Goal: Task Accomplishment & Management: Manage account settings

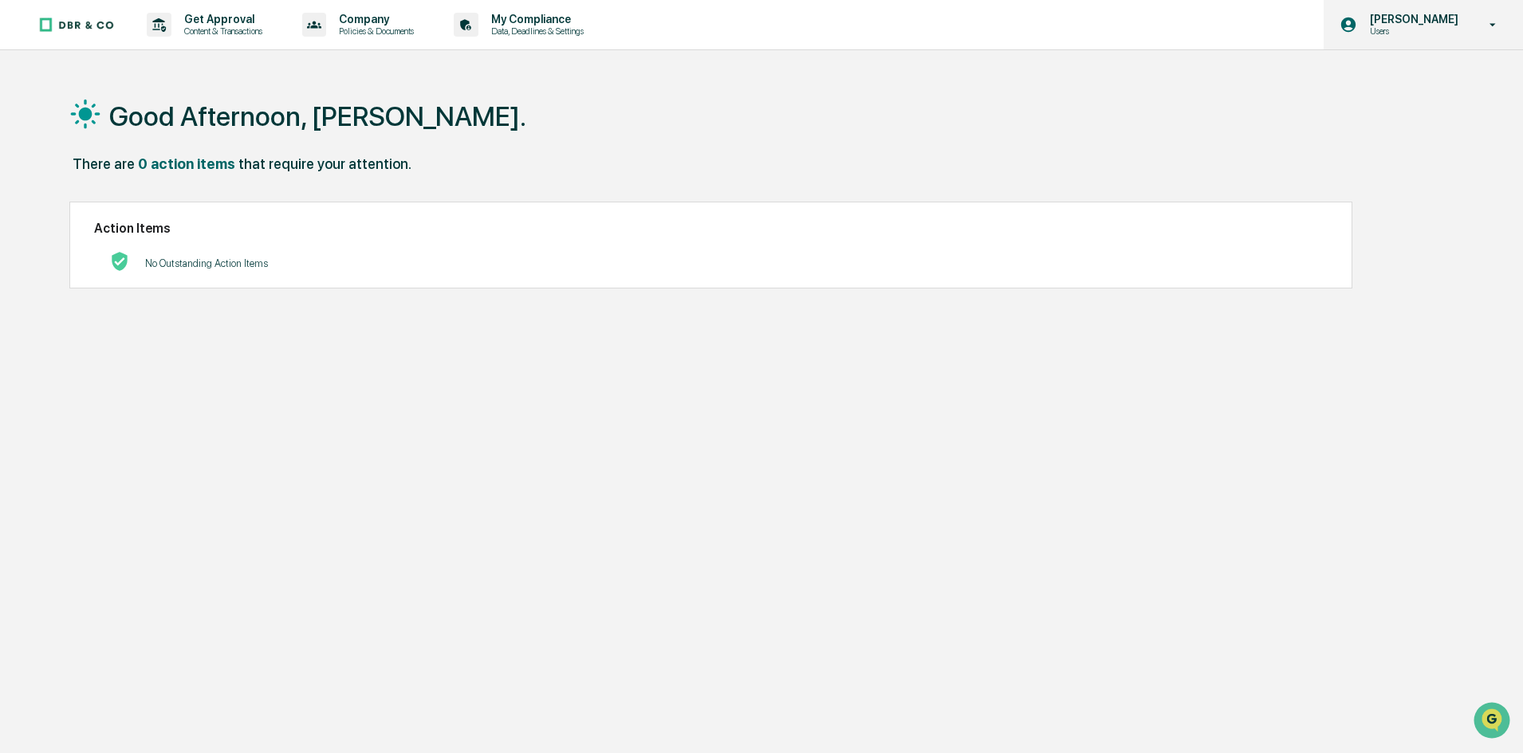
click at [1437, 27] on p "Users" at bounding box center [1411, 31] width 109 height 11
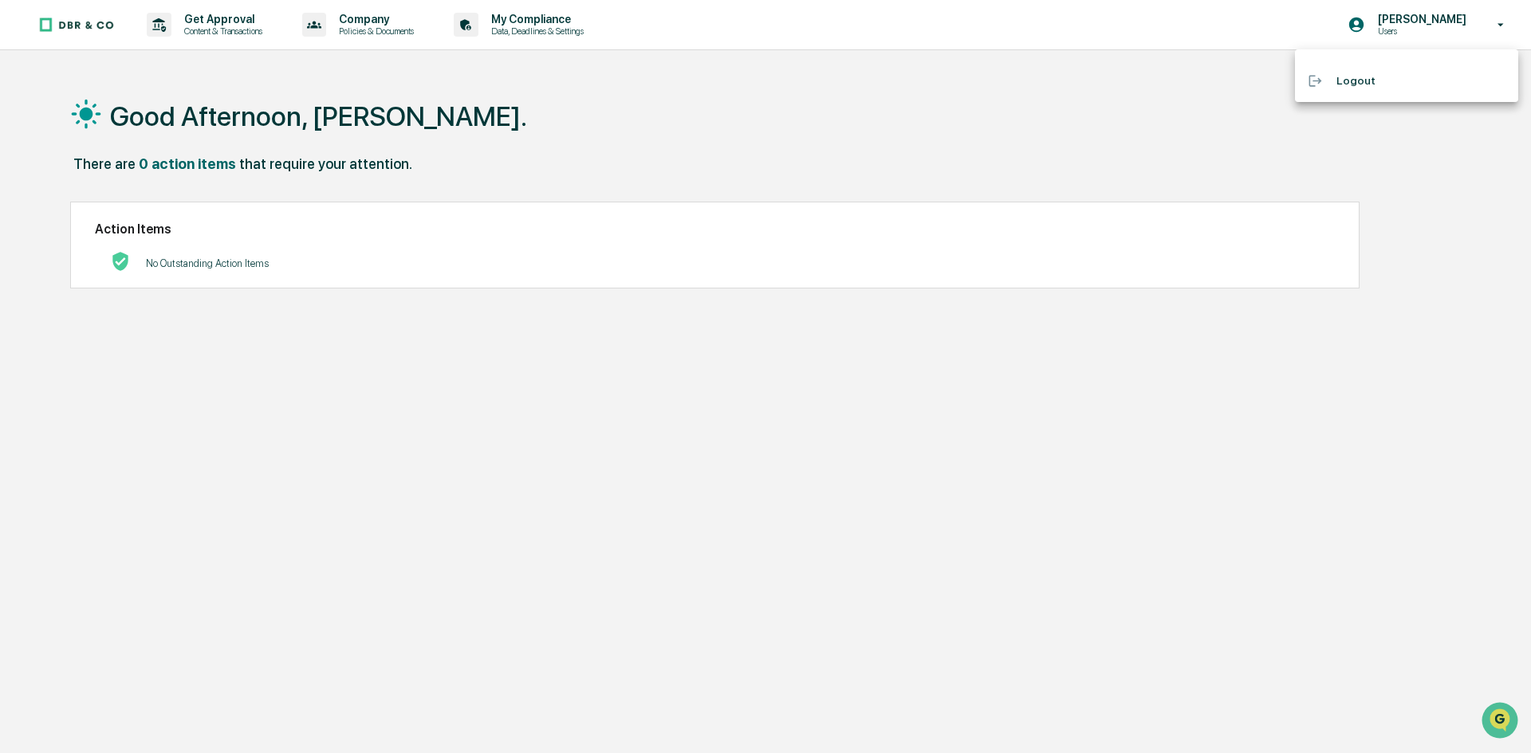
click at [857, 113] on div at bounding box center [765, 376] width 1531 height 753
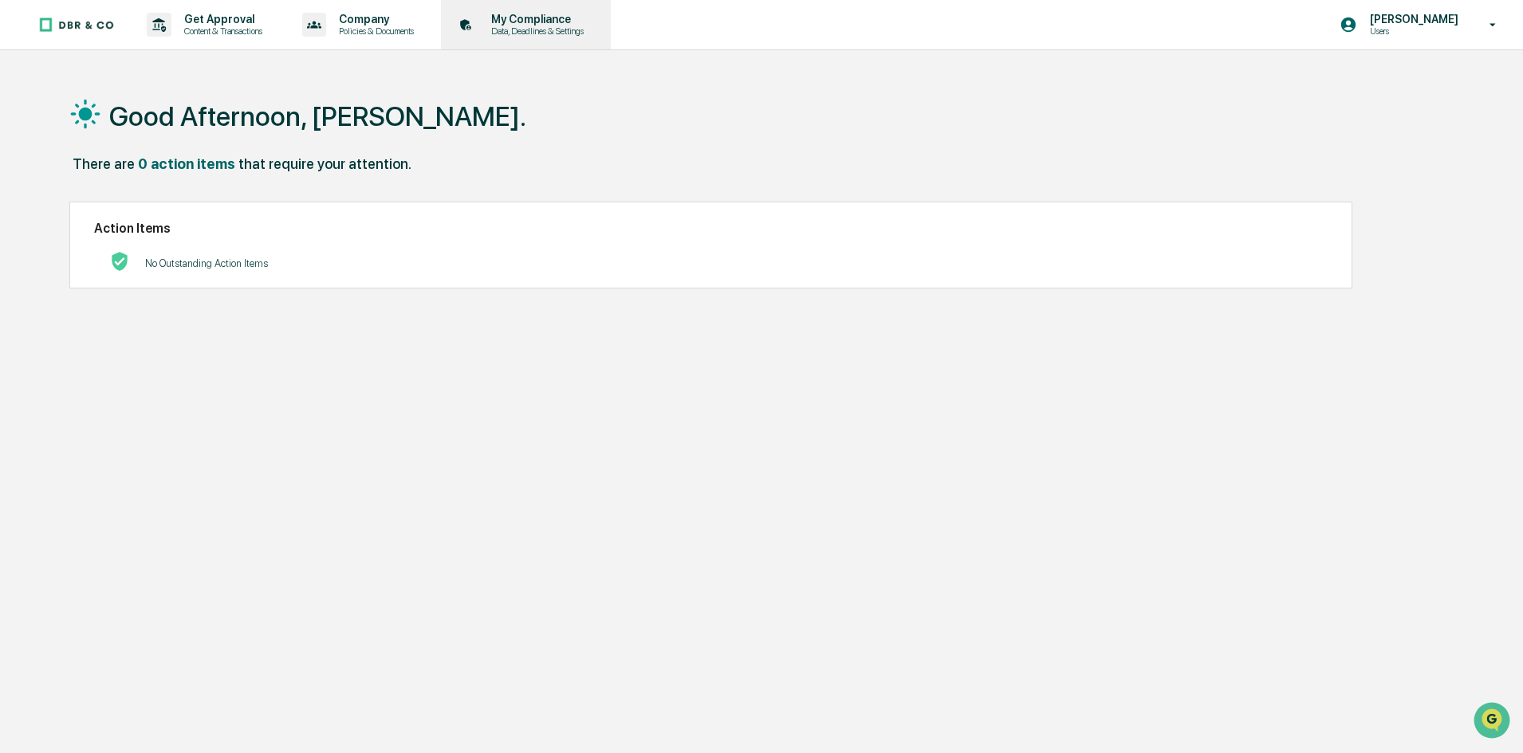
click at [500, 23] on p "My Compliance" at bounding box center [534, 19] width 113 height 13
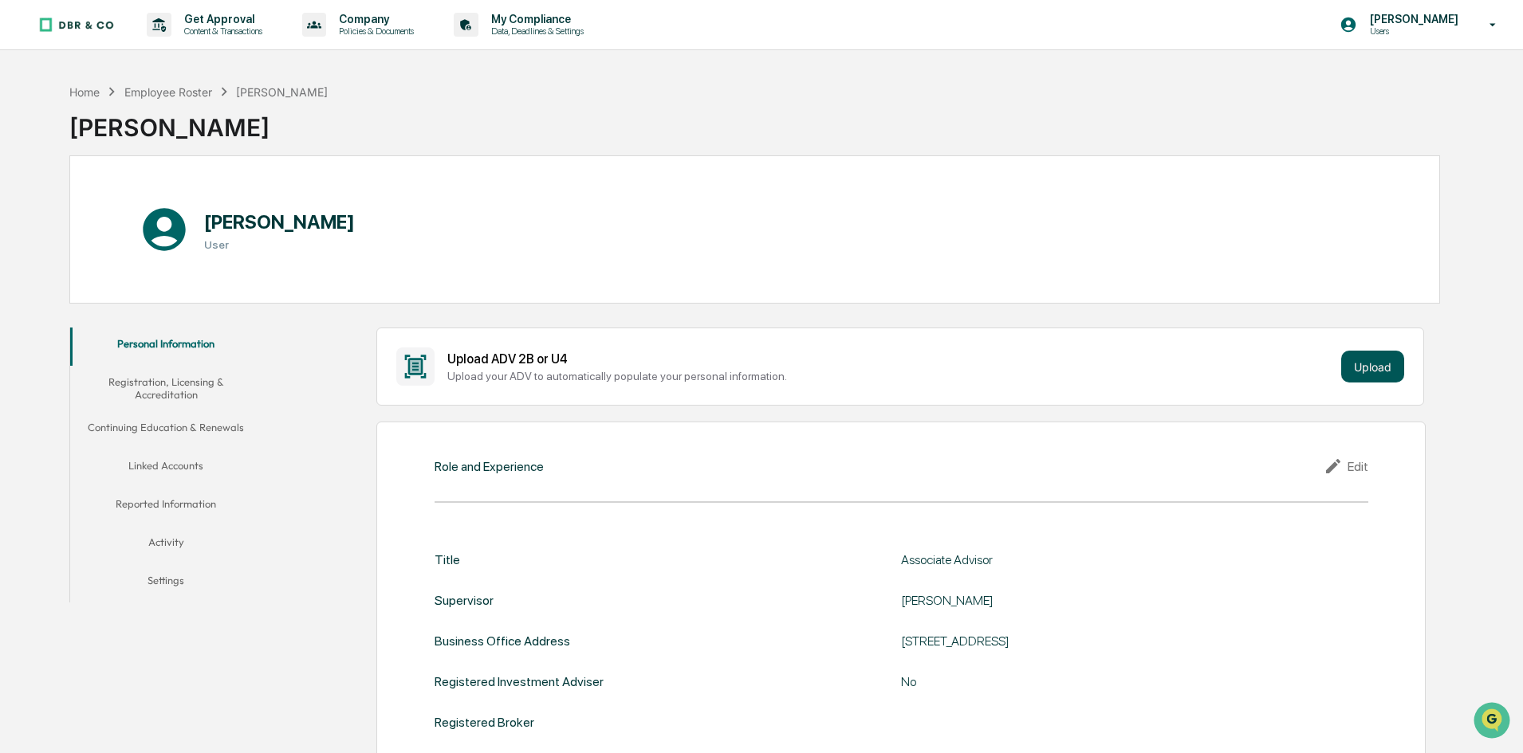
click at [1366, 365] on button "Upload" at bounding box center [1372, 367] width 63 height 32
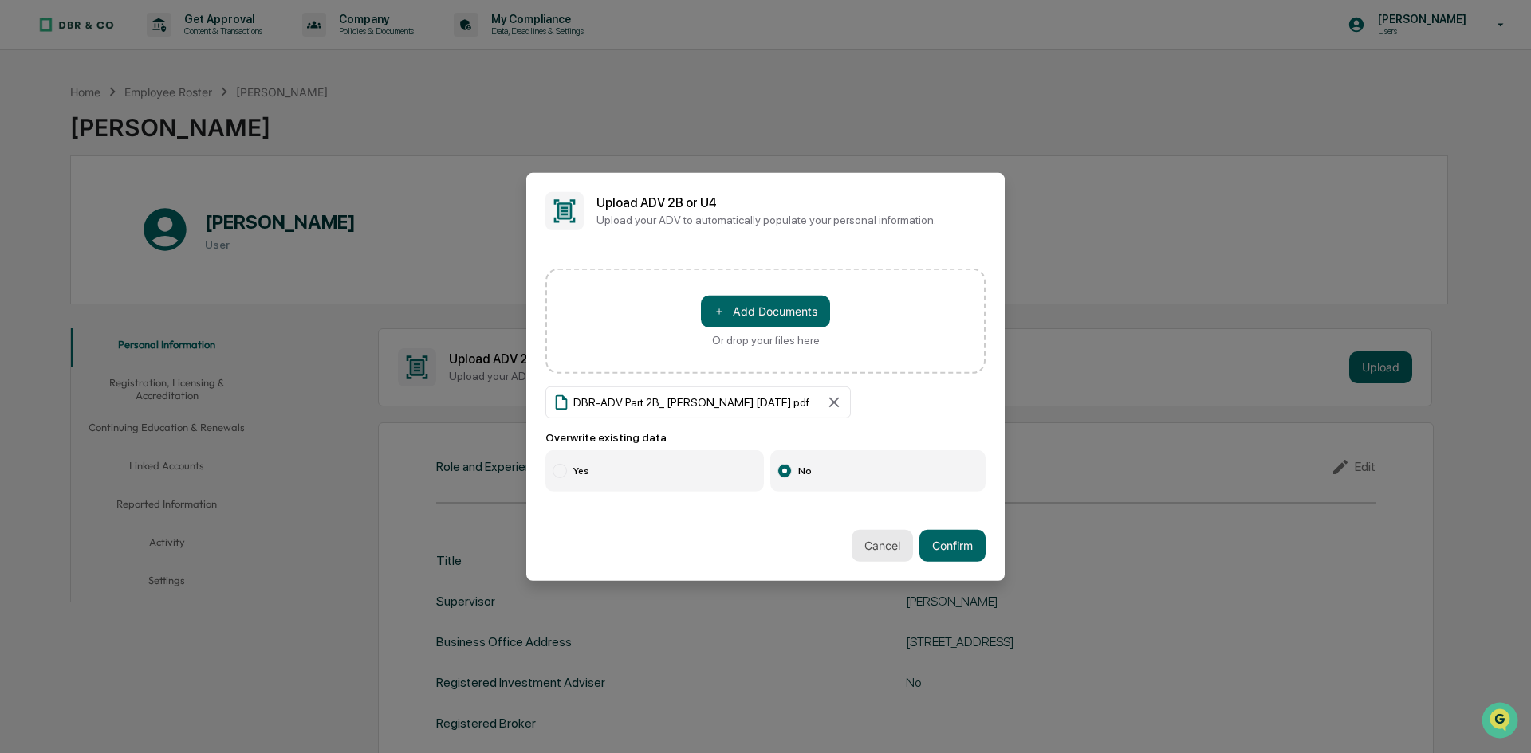
click at [883, 544] on button "Cancel" at bounding box center [881, 546] width 61 height 32
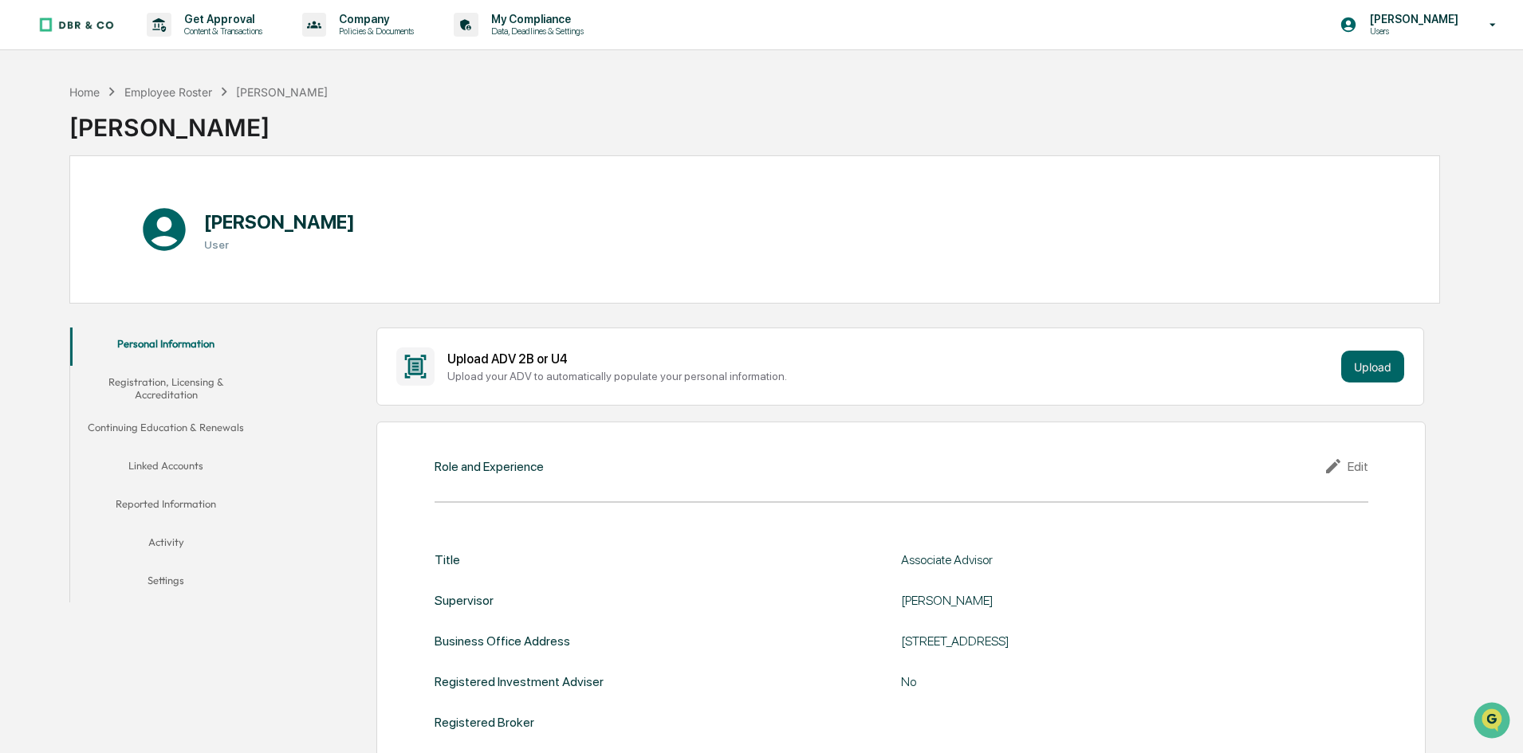
click at [167, 466] on button "Linked Accounts" at bounding box center [165, 469] width 191 height 38
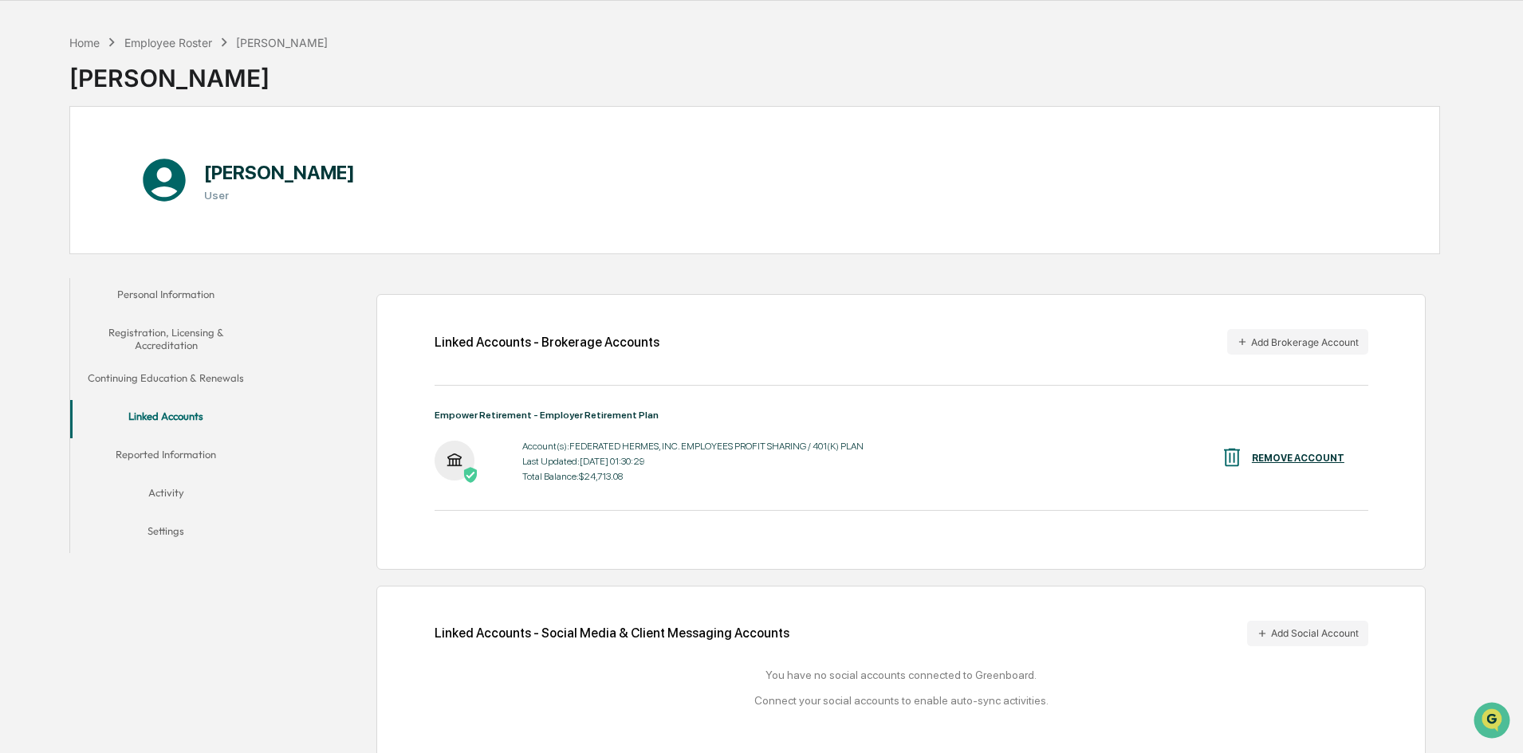
scroll to position [76, 0]
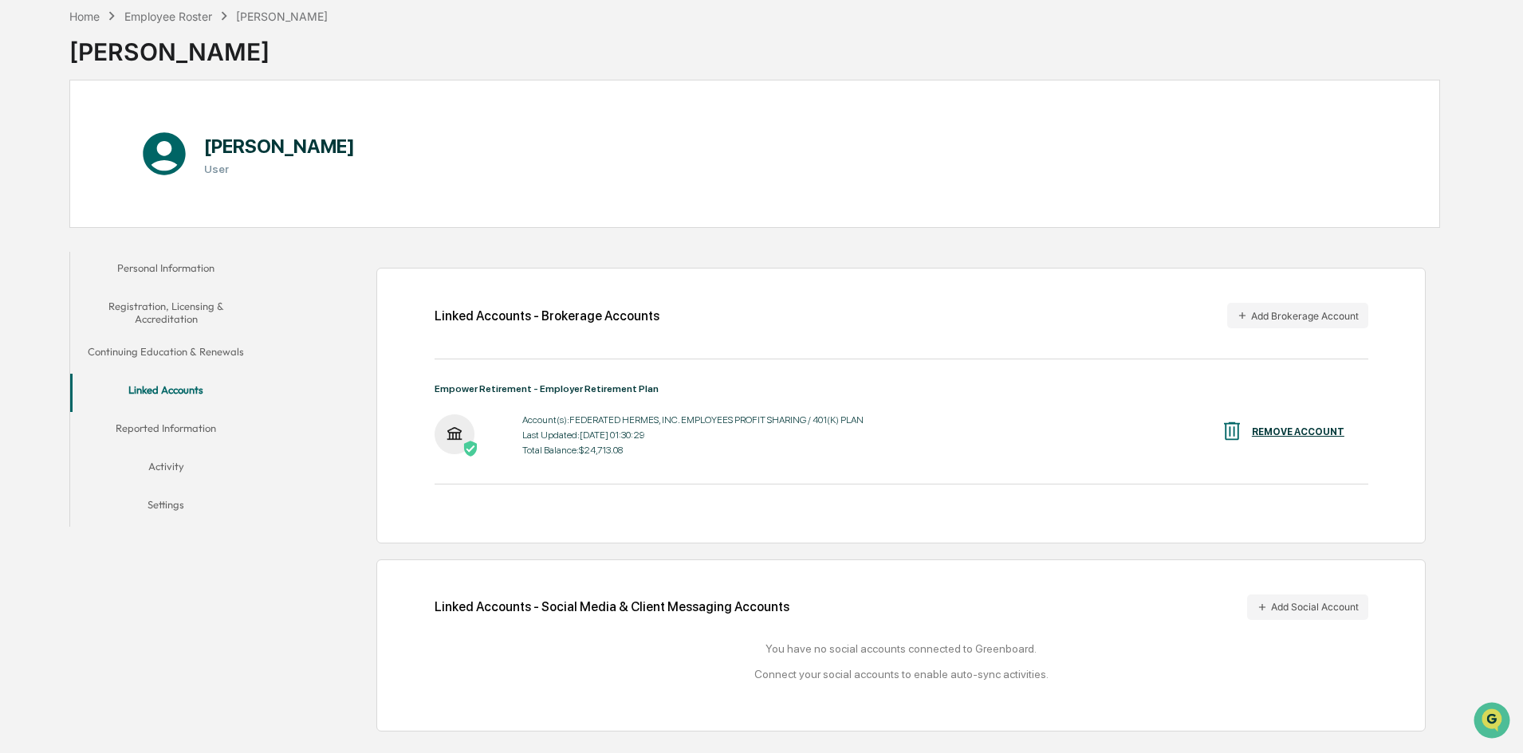
click at [163, 431] on button "Reported Information" at bounding box center [165, 431] width 191 height 38
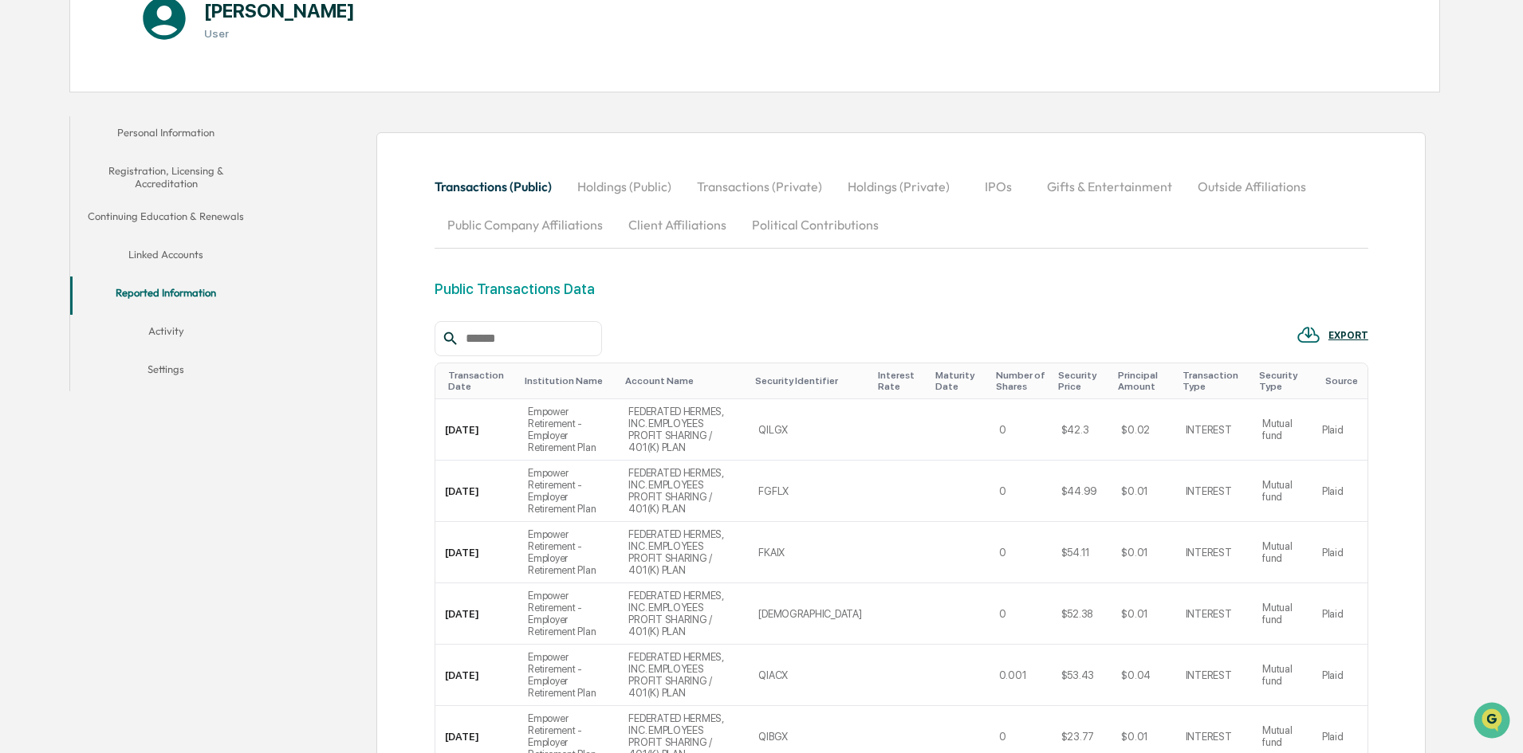
scroll to position [155, 0]
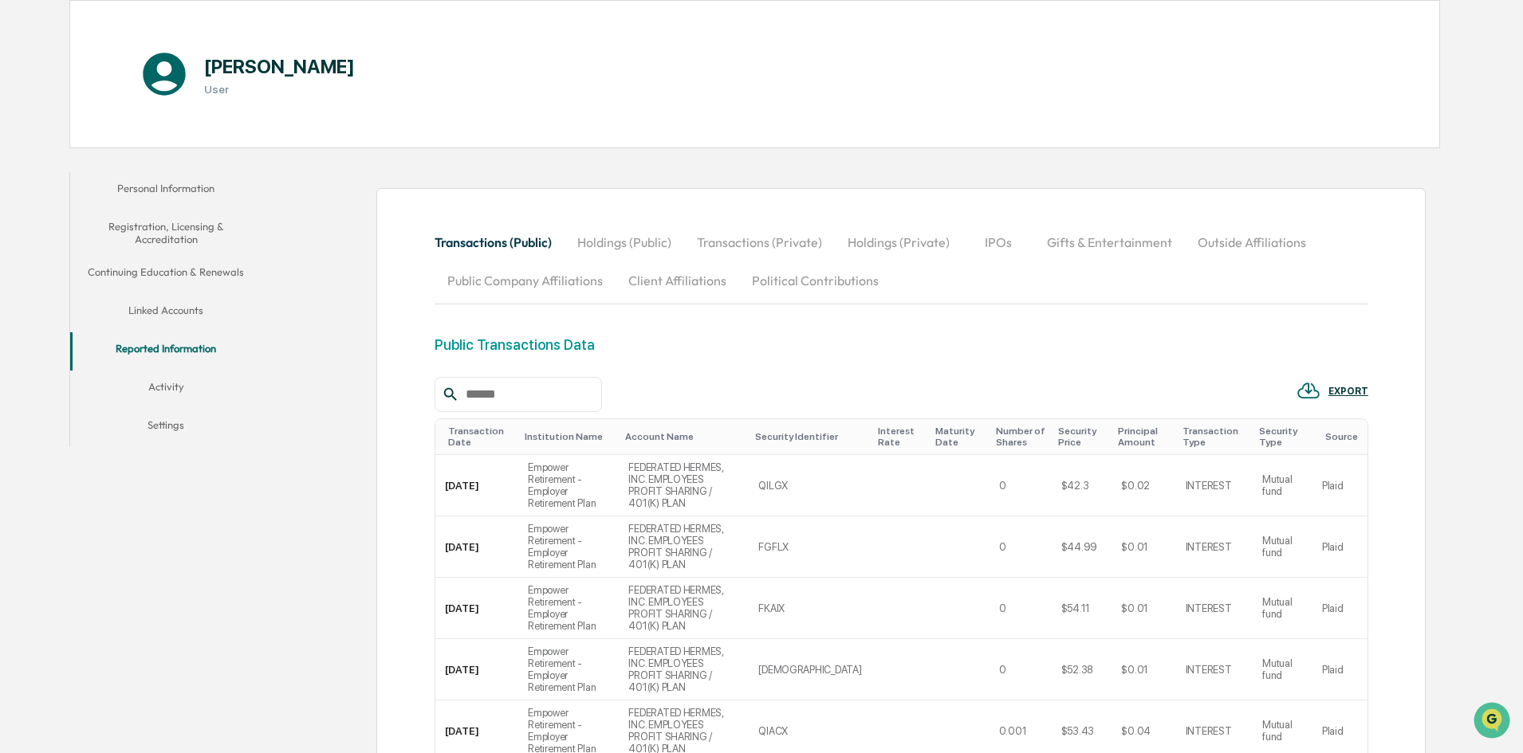
click at [163, 307] on button "Linked Accounts" at bounding box center [165, 313] width 191 height 38
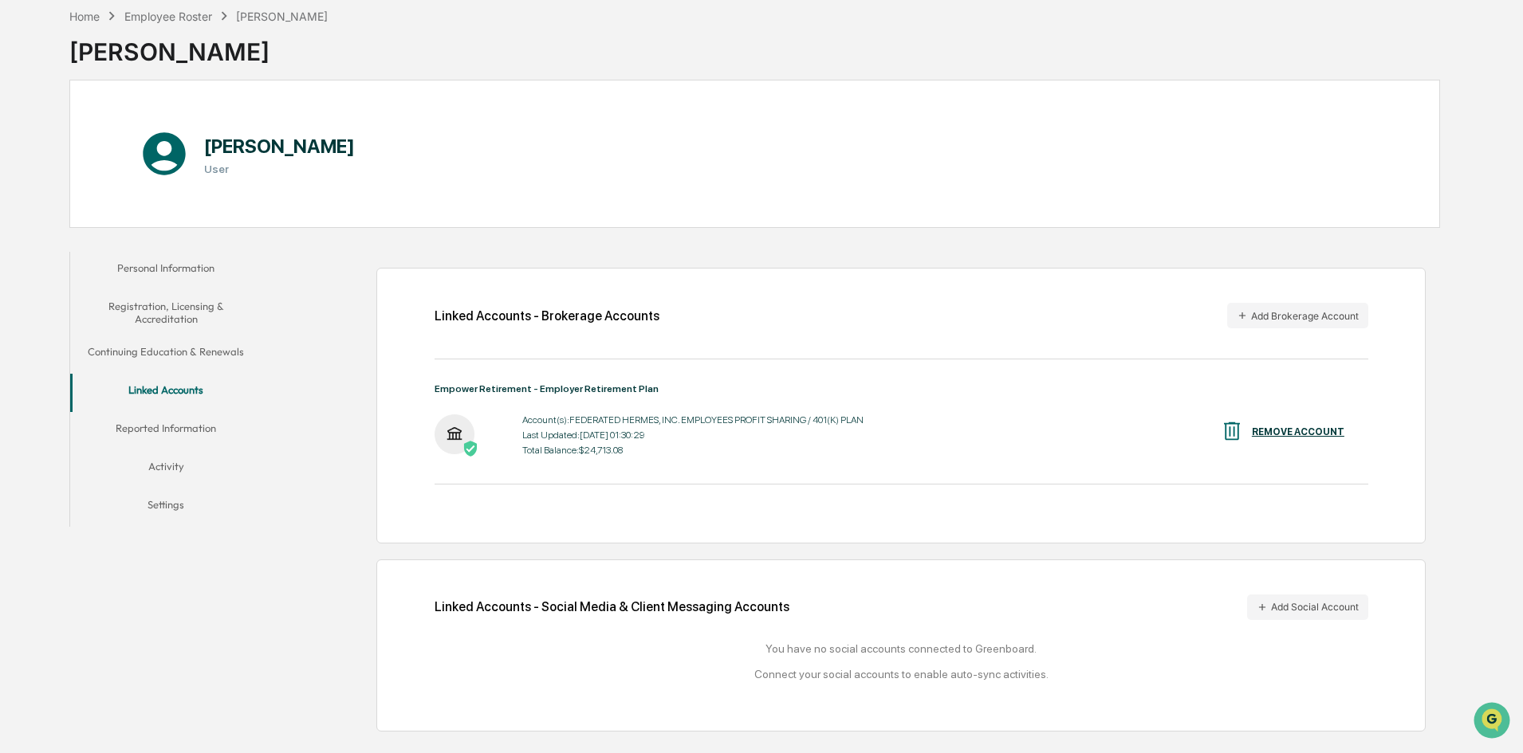
click at [214, 424] on button "Reported Information" at bounding box center [165, 431] width 191 height 38
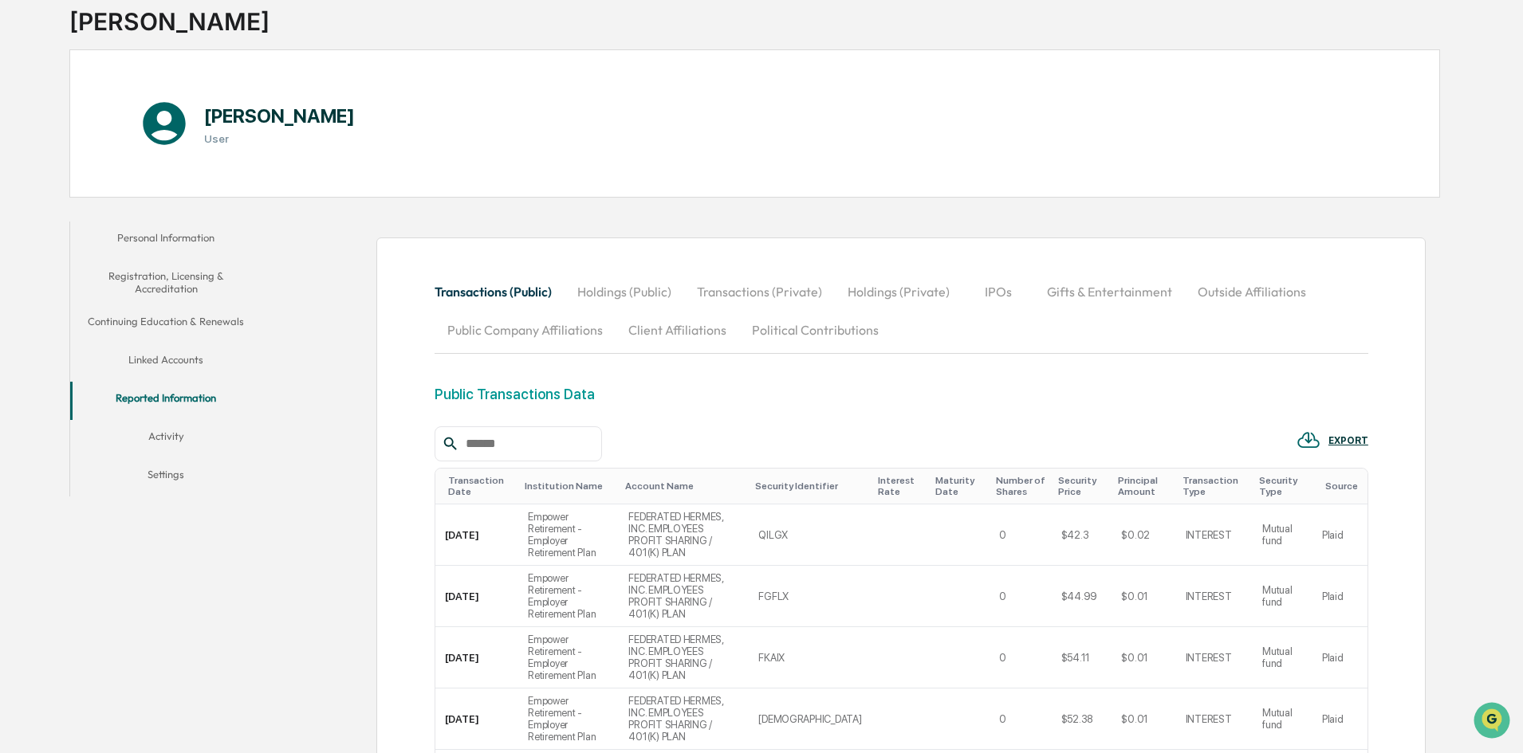
scroll to position [64, 0]
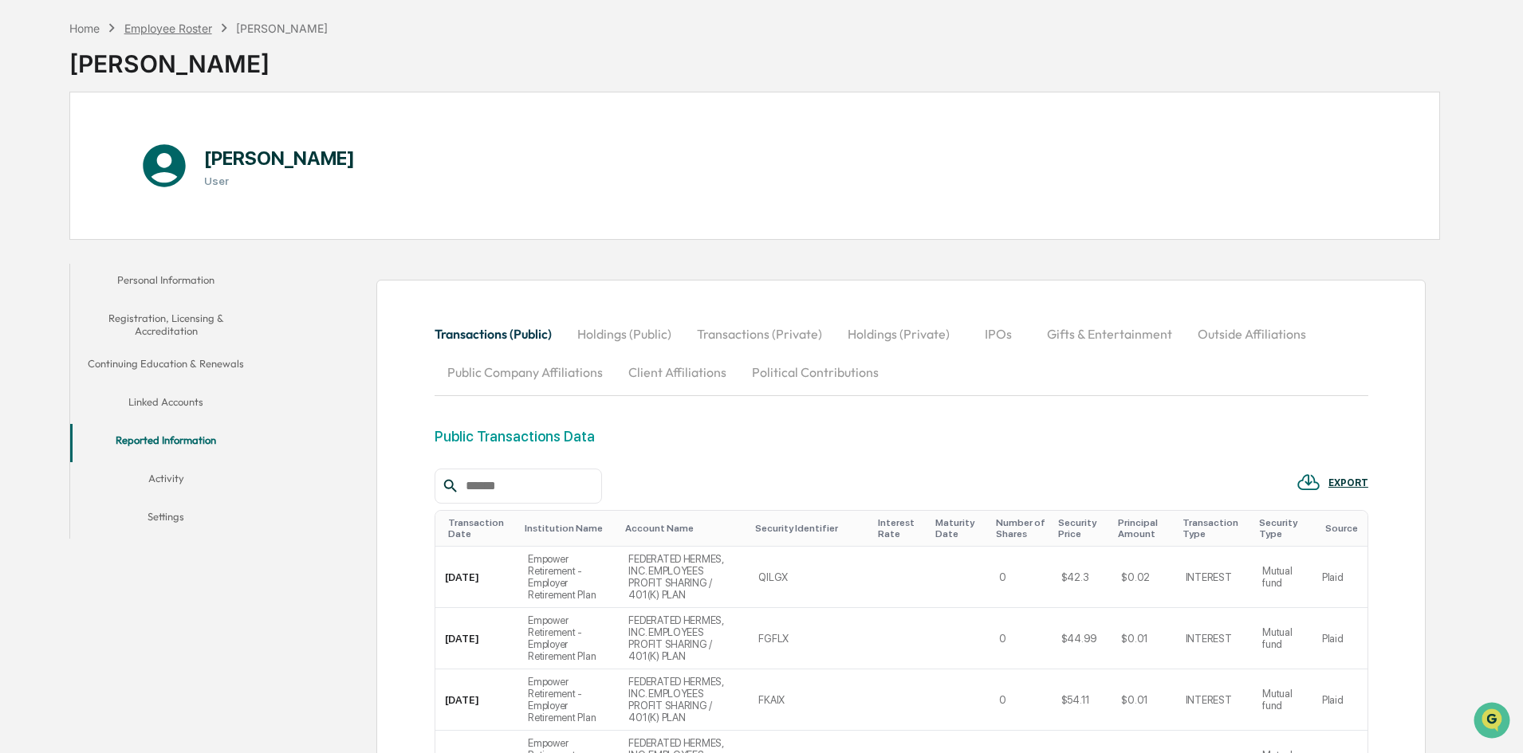
click at [172, 29] on div "Employee Roster" at bounding box center [168, 29] width 88 height 14
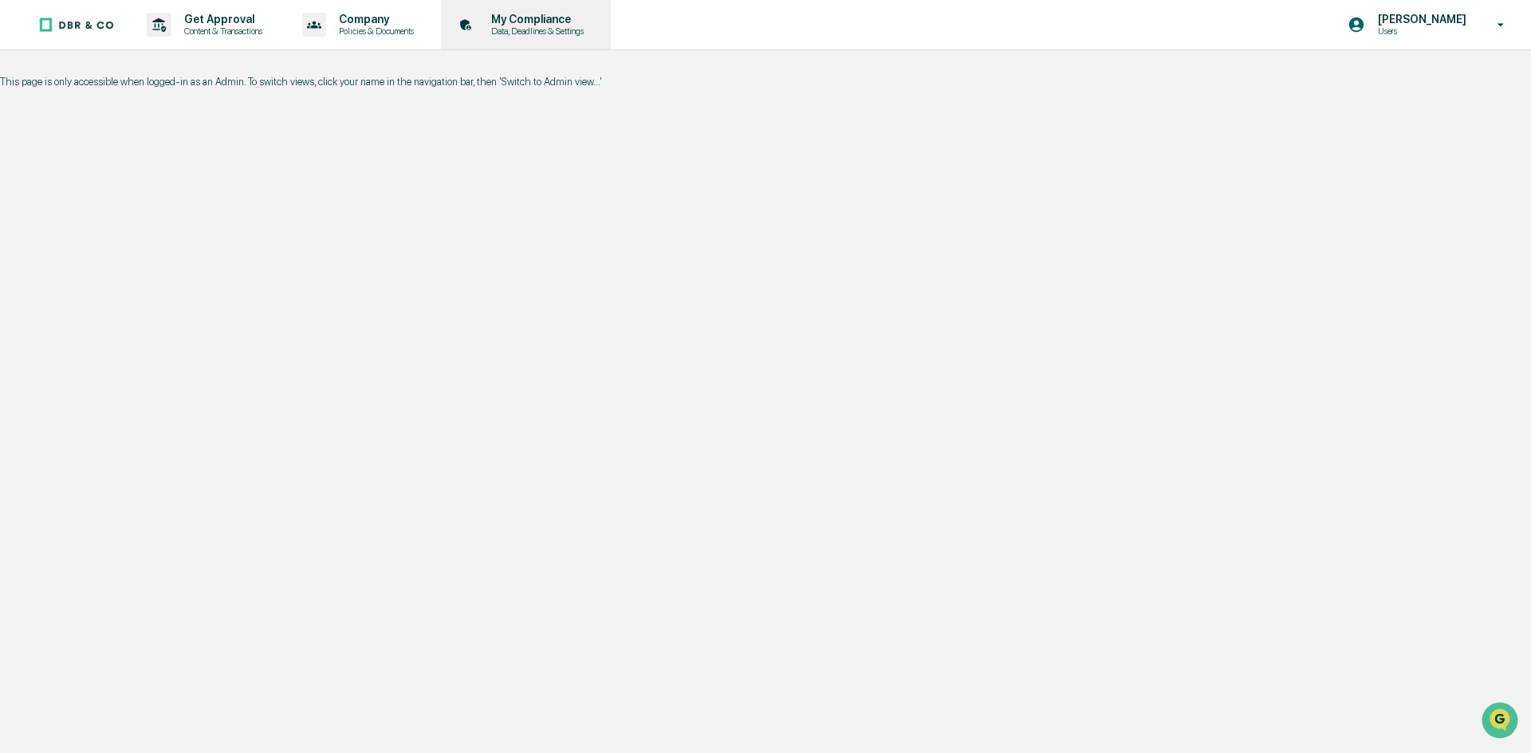
click at [584, 19] on p "My Compliance" at bounding box center [534, 19] width 113 height 13
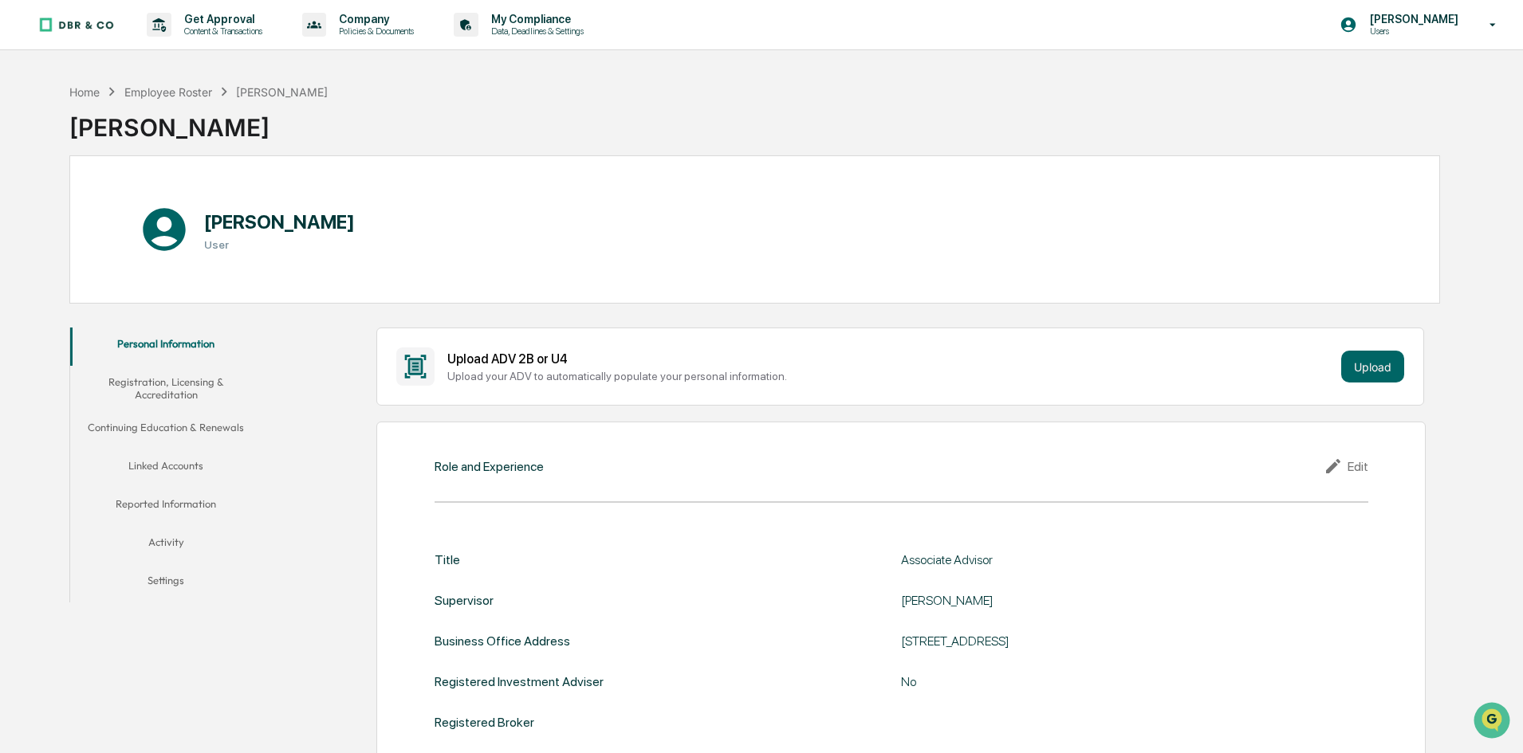
click at [155, 427] on button "Continuing Education & Renewals" at bounding box center [165, 430] width 191 height 38
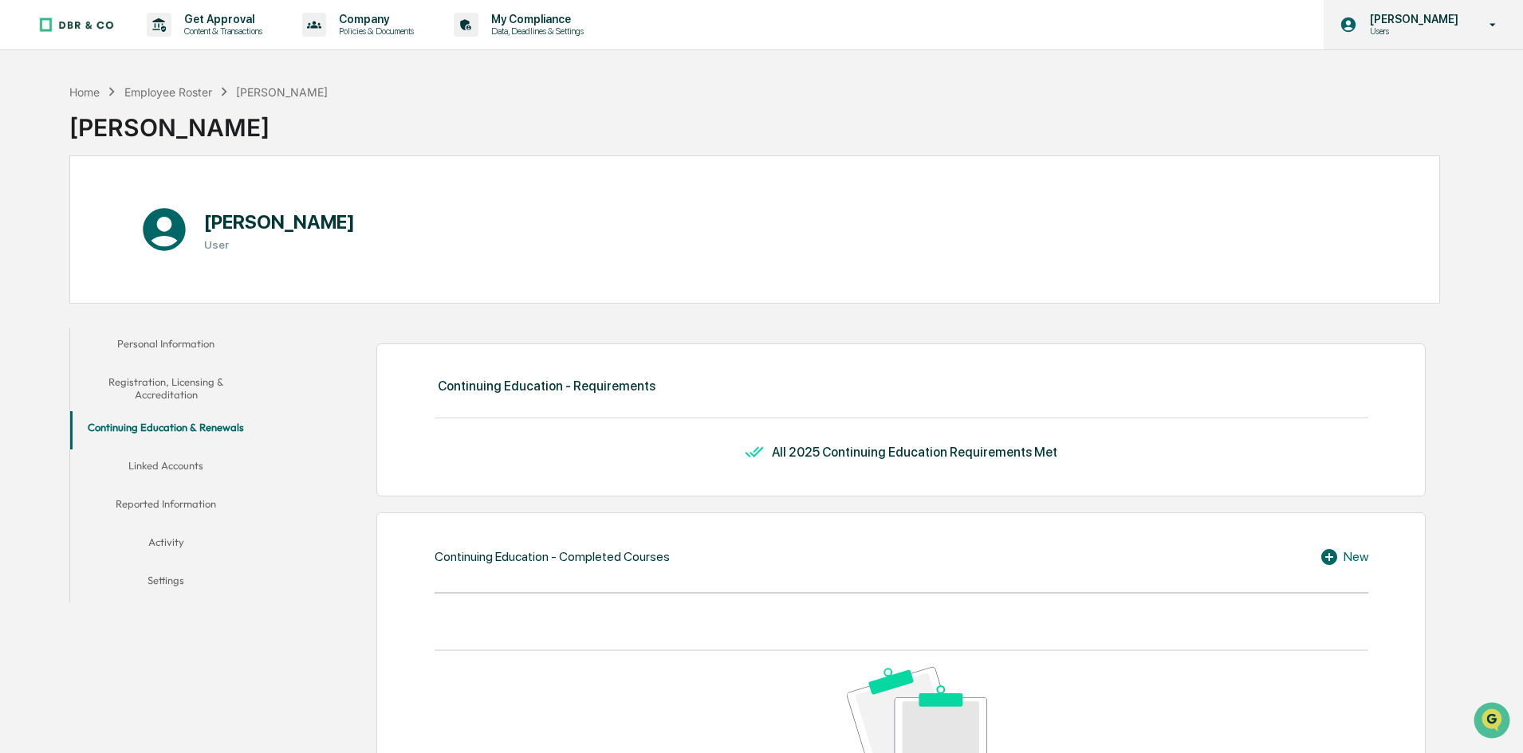
click at [1469, 27] on div "[PERSON_NAME] Users" at bounding box center [1422, 24] width 199 height 49
